Goal: Task Accomplishment & Management: Manage account settings

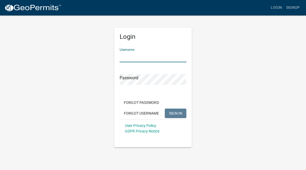
click at [137, 57] on input "Username" at bounding box center [152, 56] width 67 height 11
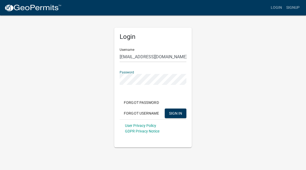
click at [165, 109] on button "SIGN IN" at bounding box center [176, 114] width 22 height 10
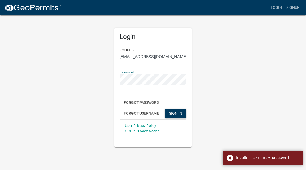
click at [47, 77] on div "Login Username [EMAIL_ADDRESS][DOMAIN_NAME] Password Forgot Password Forgot Use…" at bounding box center [153, 81] width 256 height 133
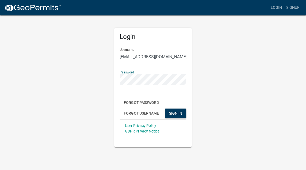
click at [165, 109] on button "SIGN IN" at bounding box center [176, 114] width 22 height 10
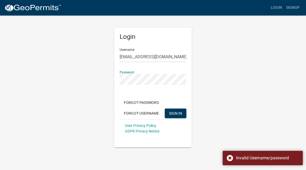
click at [55, 77] on div "Login Username [EMAIL_ADDRESS][DOMAIN_NAME] Password Forgot Password Forgot Use…" at bounding box center [153, 81] width 256 height 133
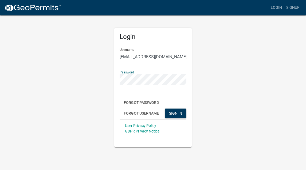
click at [165, 109] on button "SIGN IN" at bounding box center [176, 114] width 22 height 10
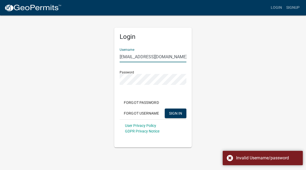
drag, startPoint x: 167, startPoint y: 57, endPoint x: 155, endPoint y: 57, distance: 12.0
click at [155, 57] on input "[EMAIL_ADDRESS][DOMAIN_NAME]" at bounding box center [152, 56] width 67 height 11
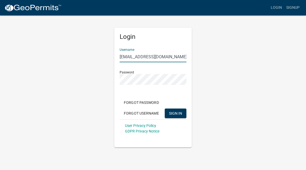
type input "[EMAIL_ADDRESS][DOMAIN_NAME]"
click at [165, 109] on button "SIGN IN" at bounding box center [176, 114] width 22 height 10
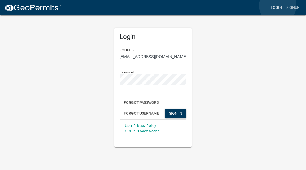
click at [277, 6] on link "Login" at bounding box center [275, 8] width 15 height 10
